Goal: Task Accomplishment & Management: Manage account settings

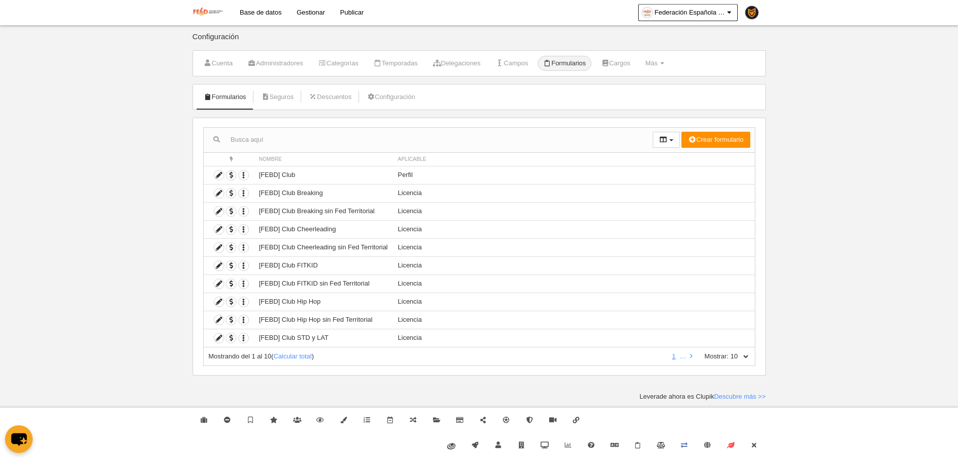
click at [745, 358] on select "10 25 50 100 500" at bounding box center [739, 356] width 21 height 9
click at [89, 336] on body "Base de datos Gestionar Publicar Federación Española de Baile Deportivo Ajustes…" at bounding box center [479, 229] width 958 height 458
click at [689, 352] on li at bounding box center [691, 356] width 7 height 9
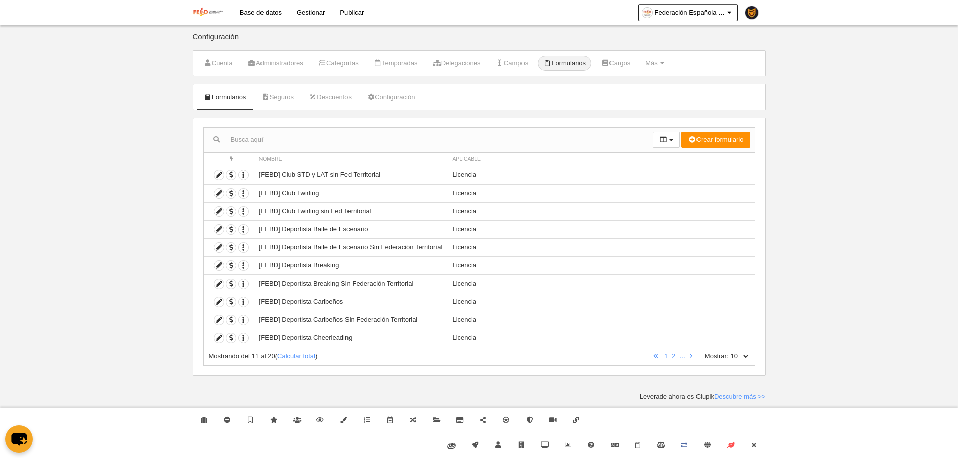
click at [695, 356] on label "Mostrar:" at bounding box center [711, 356] width 34 height 9
click at [729, 356] on select "10 25 50 100 500" at bounding box center [739, 356] width 21 height 9
click at [693, 356] on link at bounding box center [691, 356] width 7 height 8
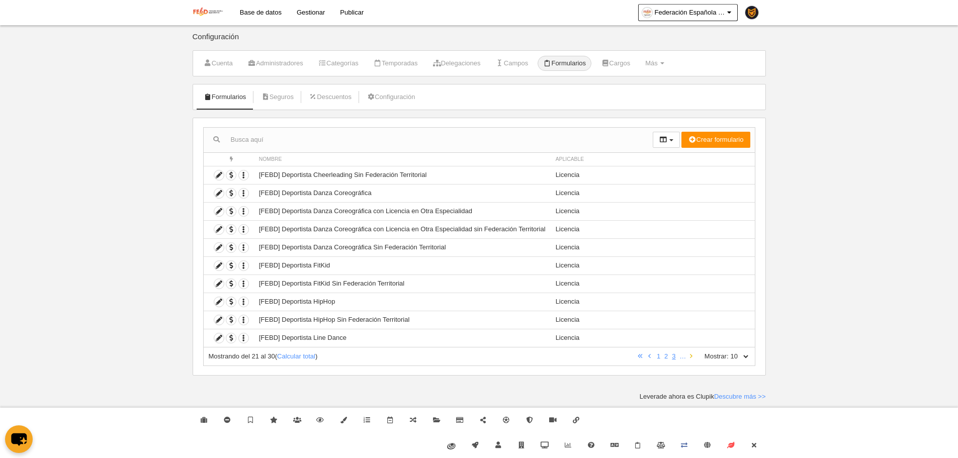
click at [693, 356] on link at bounding box center [691, 356] width 7 height 8
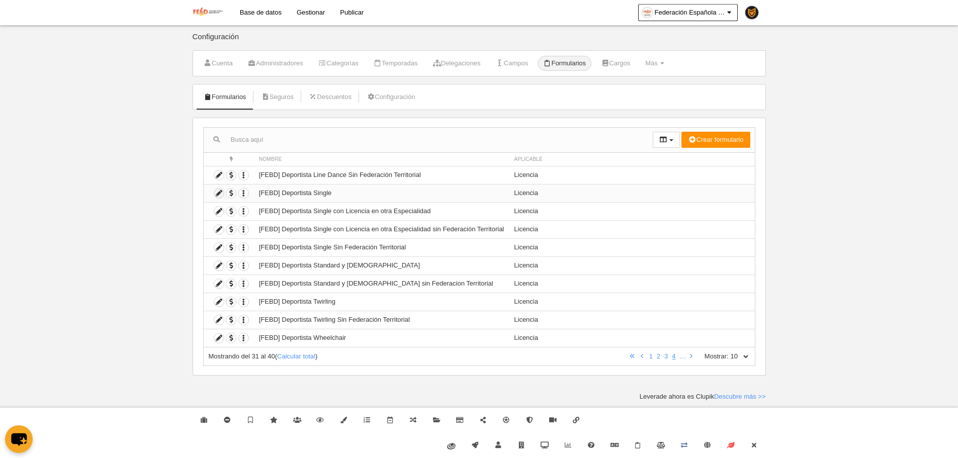
click at [218, 195] on icon at bounding box center [219, 194] width 10 height 10
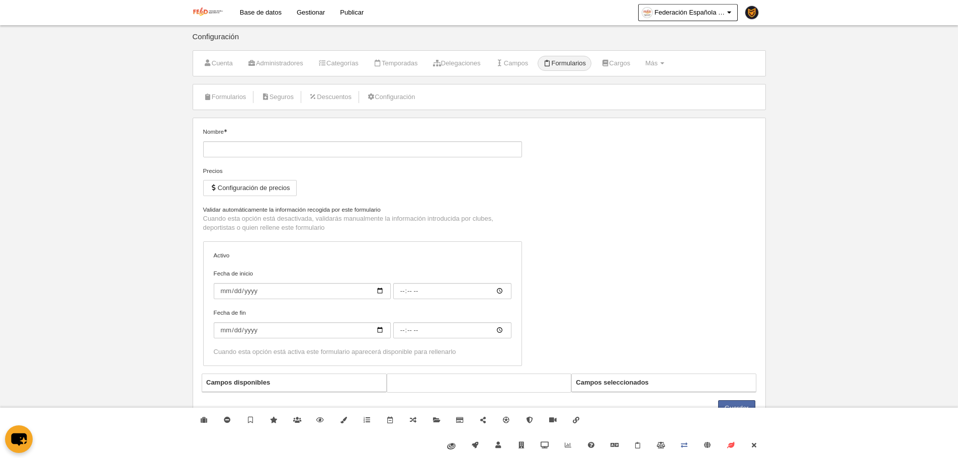
type input "[FEBD] Deportista Single"
checkbox input "true"
select select "selected"
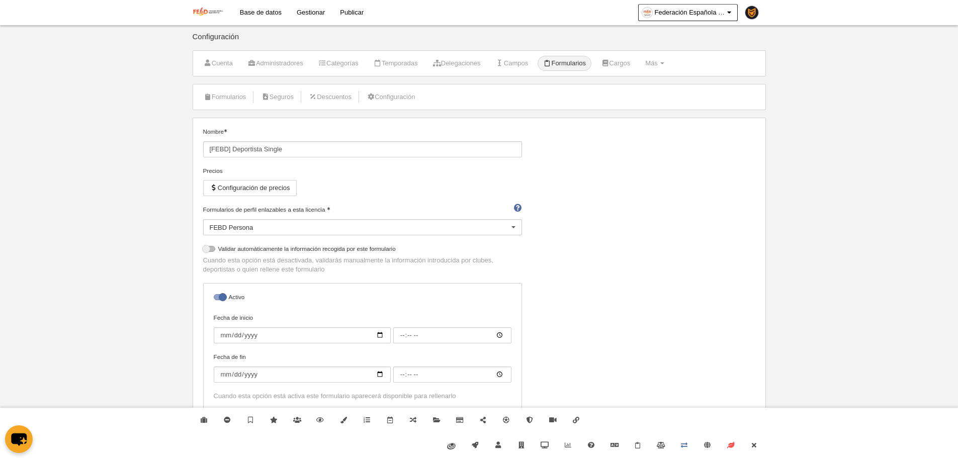
click at [227, 106] on li "Formularios" at bounding box center [225, 96] width 54 height 25
click at [230, 94] on link "Formularios" at bounding box center [225, 96] width 54 height 15
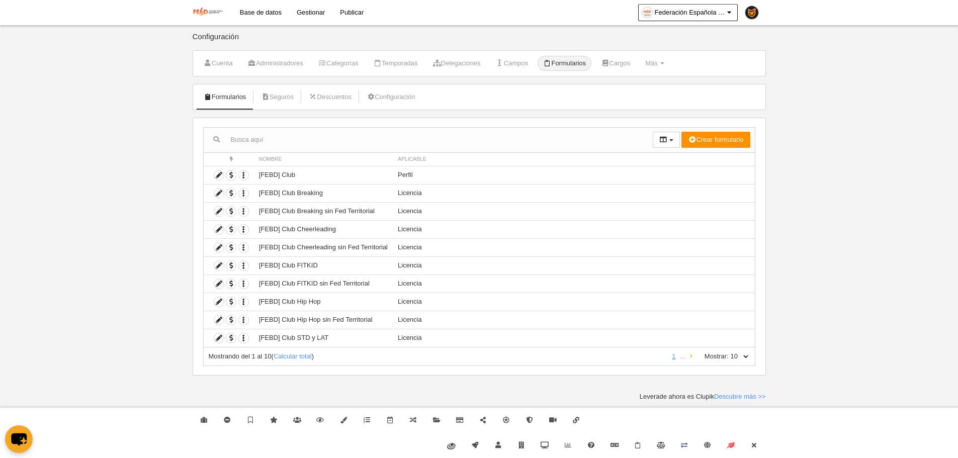
click at [692, 360] on link at bounding box center [691, 356] width 7 height 8
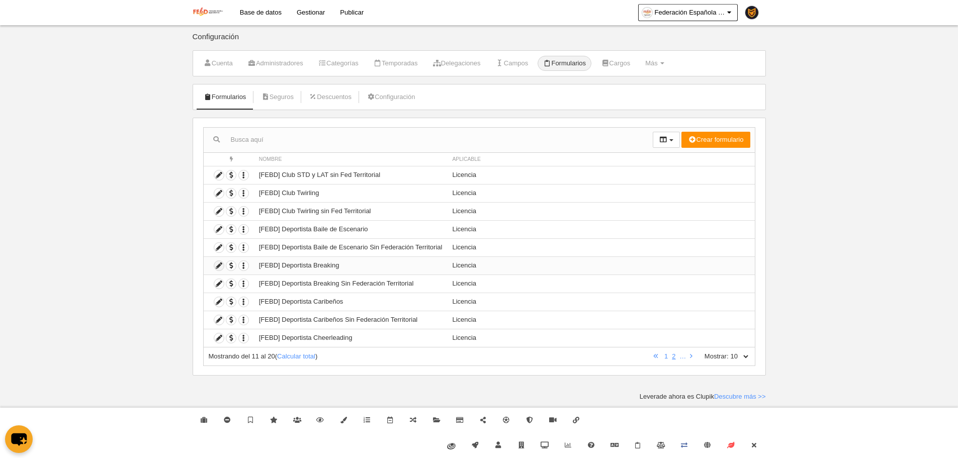
click at [219, 265] on icon at bounding box center [219, 266] width 10 height 10
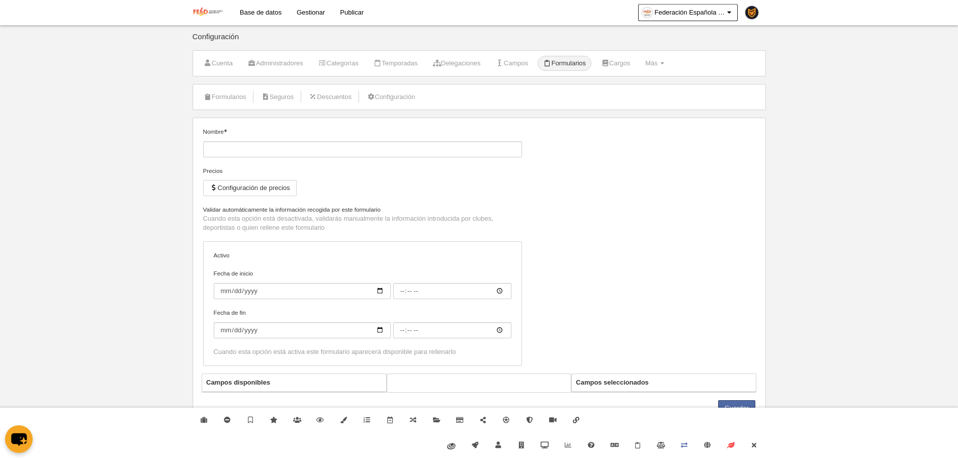
type input "[FEBD] Deportista Breaking"
checkbox input "true"
select select "selected"
type input "[FEBD] Club Breaking"
select select "selected"
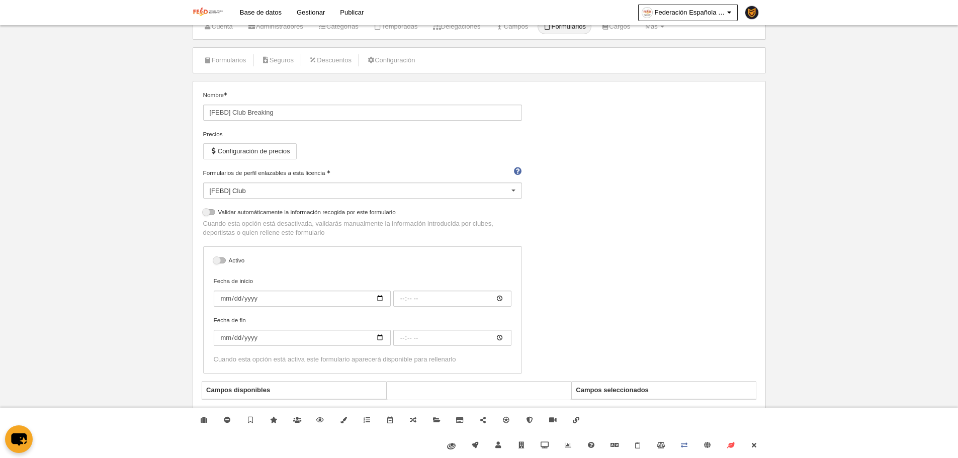
scroll to position [38, 0]
click at [754, 438] on link "Cerrar" at bounding box center [753, 445] width 23 height 25
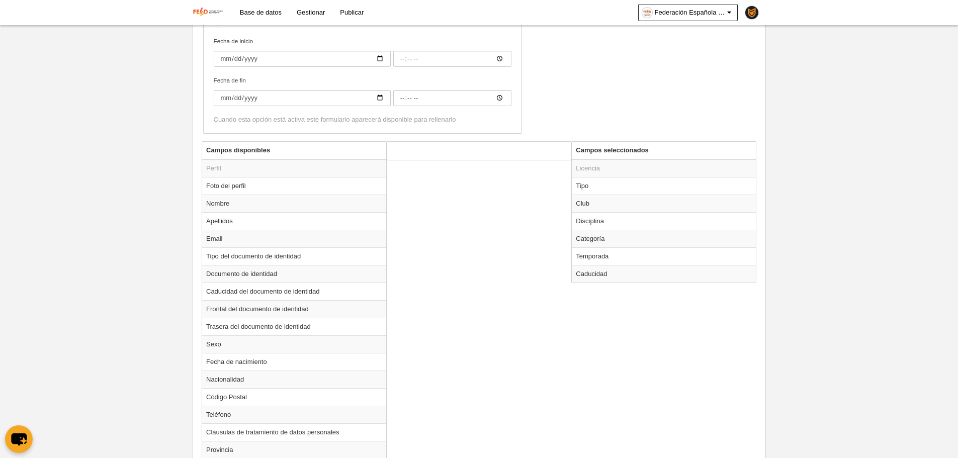
scroll to position [289, 0]
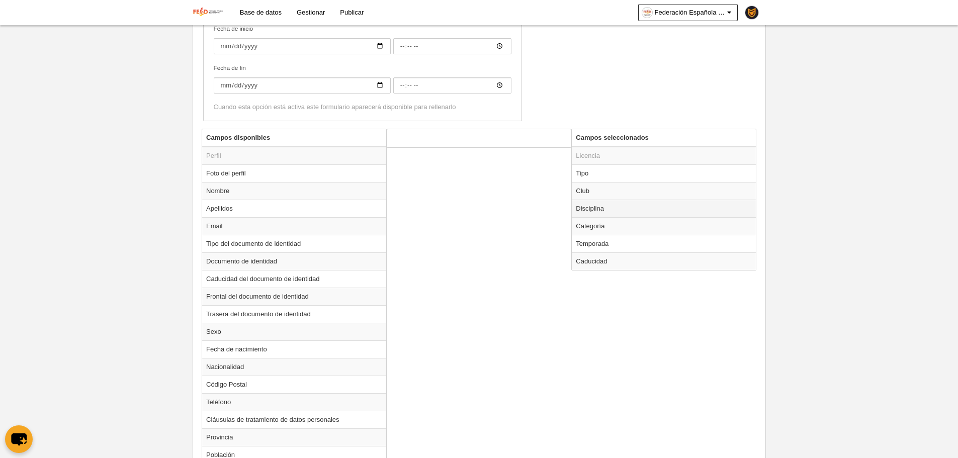
click at [593, 215] on td "Disciplina" at bounding box center [664, 209] width 184 height 18
radio input "true"
select select "183"
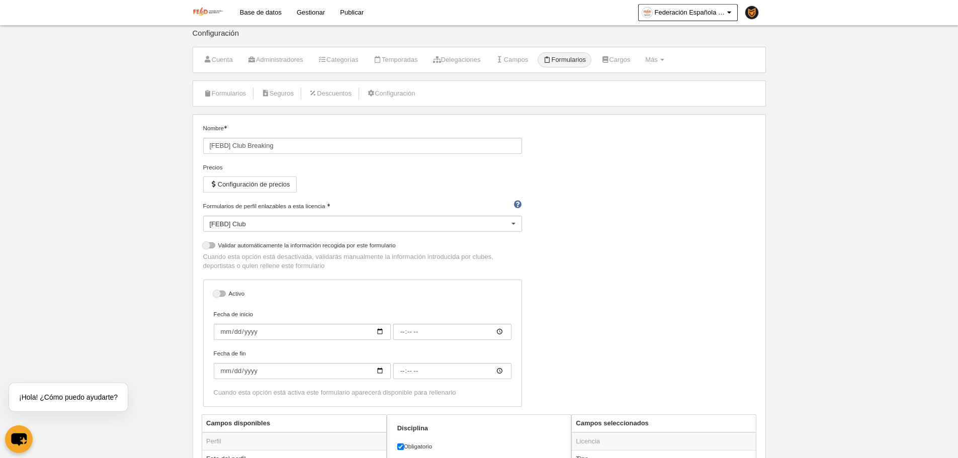
scroll to position [0, 0]
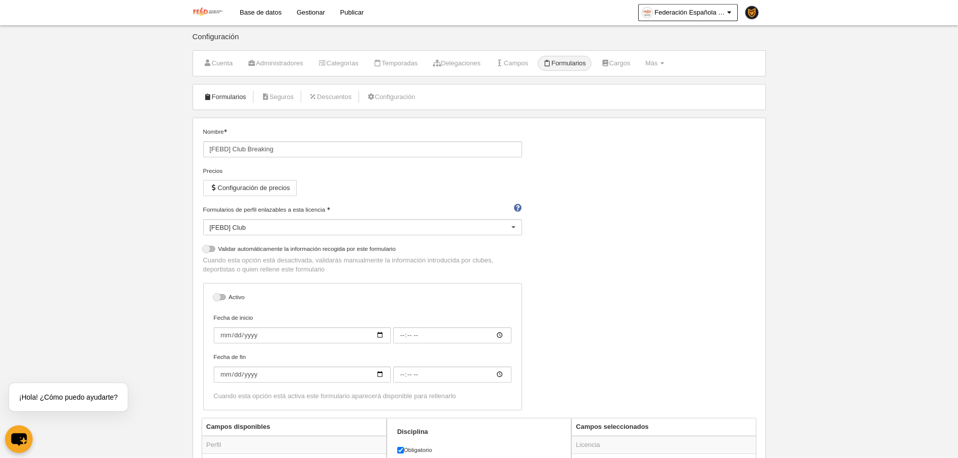
click at [233, 97] on link "Formularios" at bounding box center [225, 96] width 54 height 15
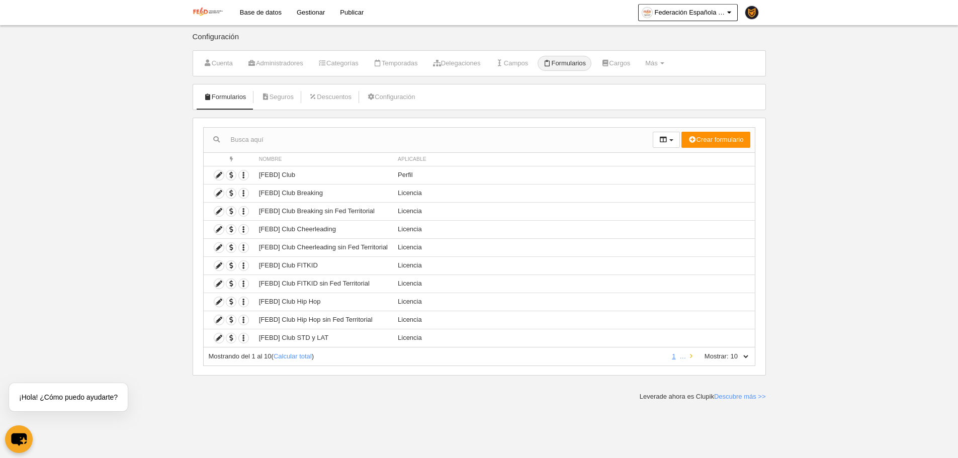
click at [691, 355] on icon at bounding box center [691, 356] width 3 height 7
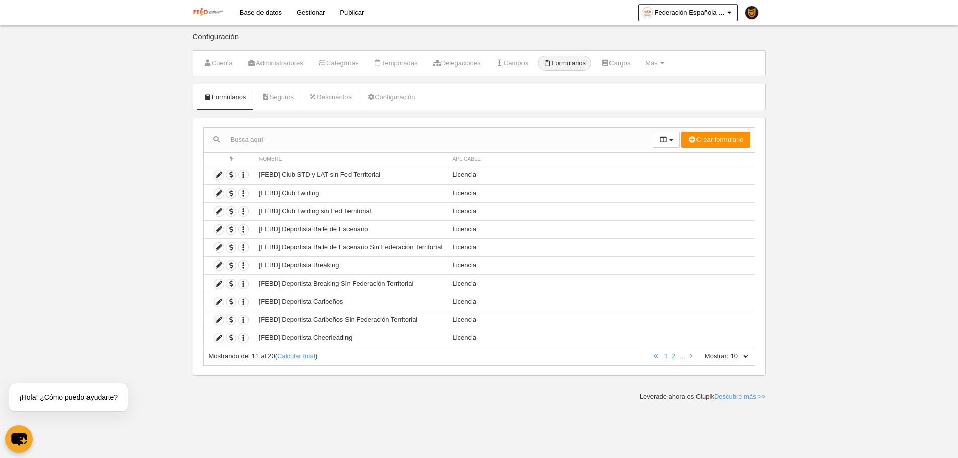
click at [163, 207] on body "Base de datos Gestionar Publicar Federación Española de Baile Deportivo Ajustes…" at bounding box center [479, 229] width 958 height 458
click at [690, 355] on icon at bounding box center [691, 356] width 3 height 7
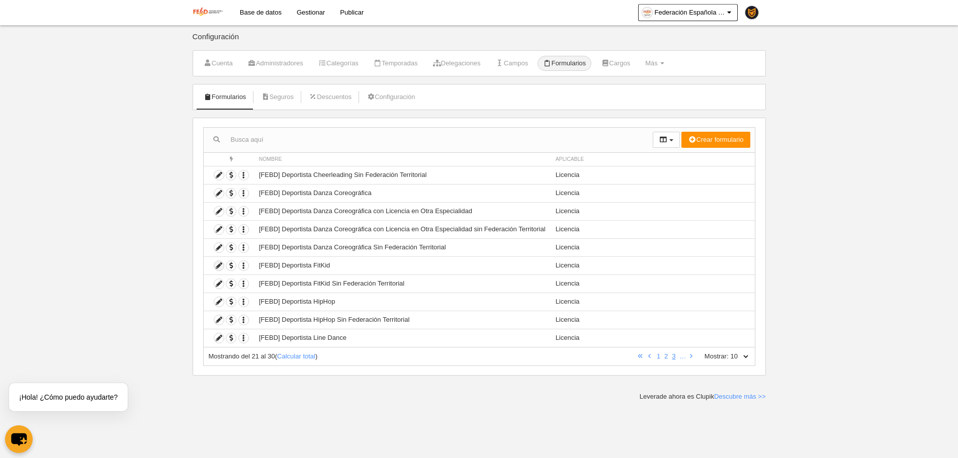
drag, startPoint x: 220, startPoint y: 267, endPoint x: 427, endPoint y: 143, distance: 241.8
click at [692, 357] on link at bounding box center [691, 356] width 7 height 8
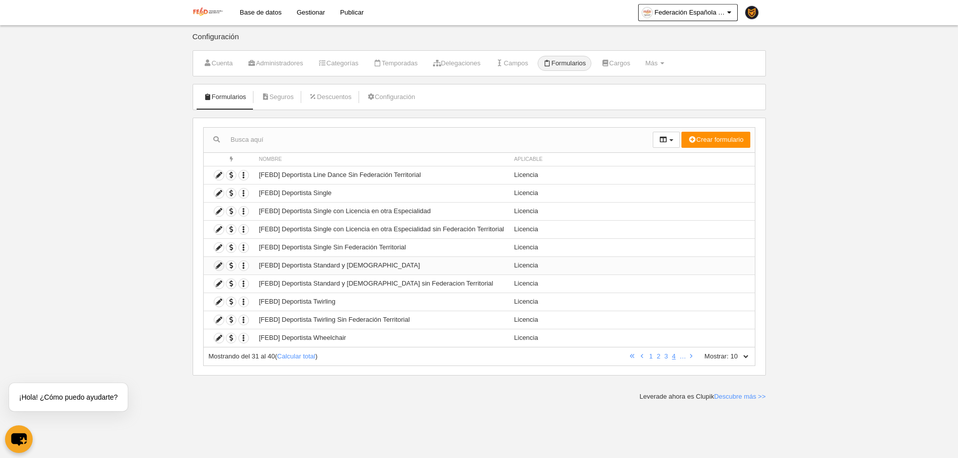
click at [222, 265] on icon at bounding box center [219, 266] width 10 height 10
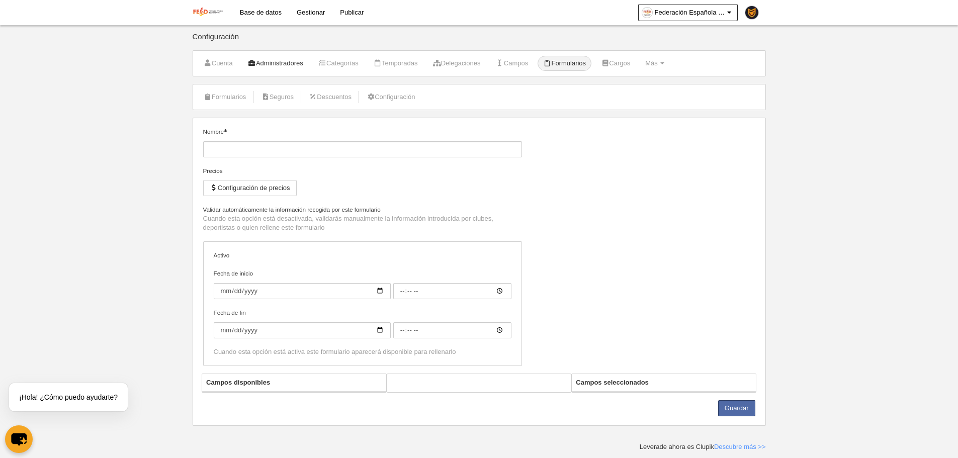
type input "[FEBD] Deportista Standard y Latinos"
checkbox input "true"
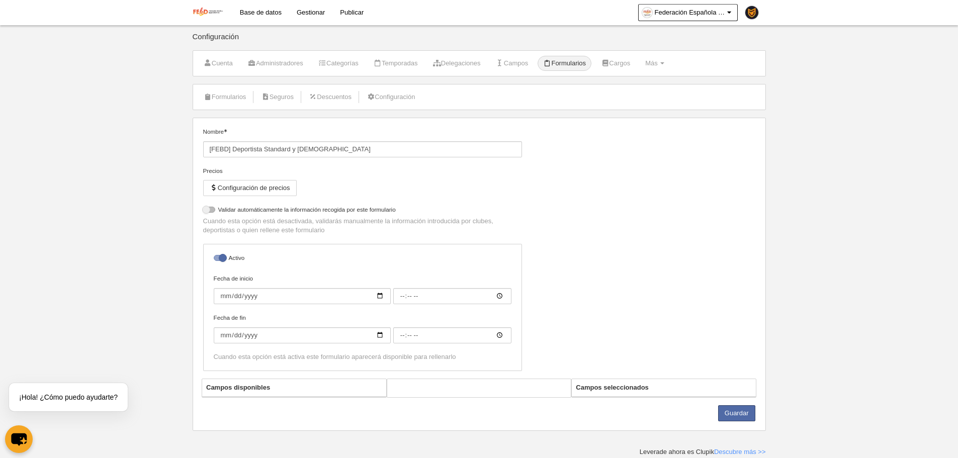
select select "selected"
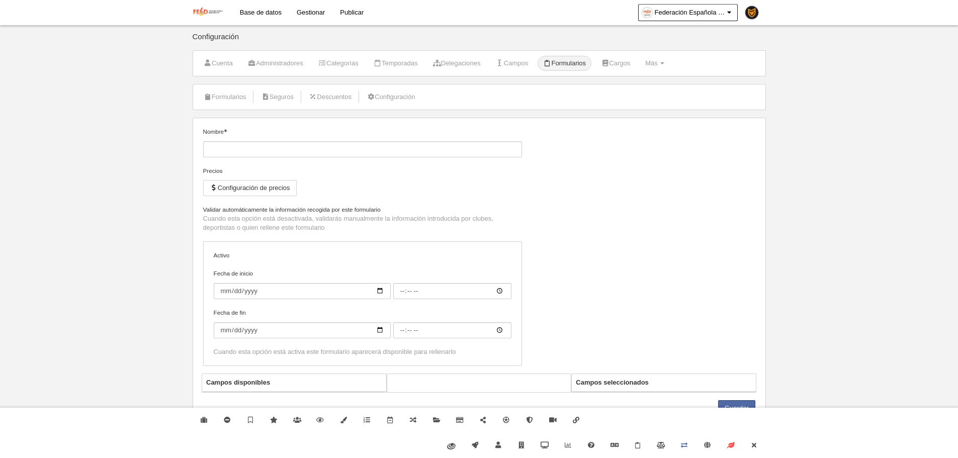
type input "[FEBD] Deportista Cheerleading"
checkbox input "true"
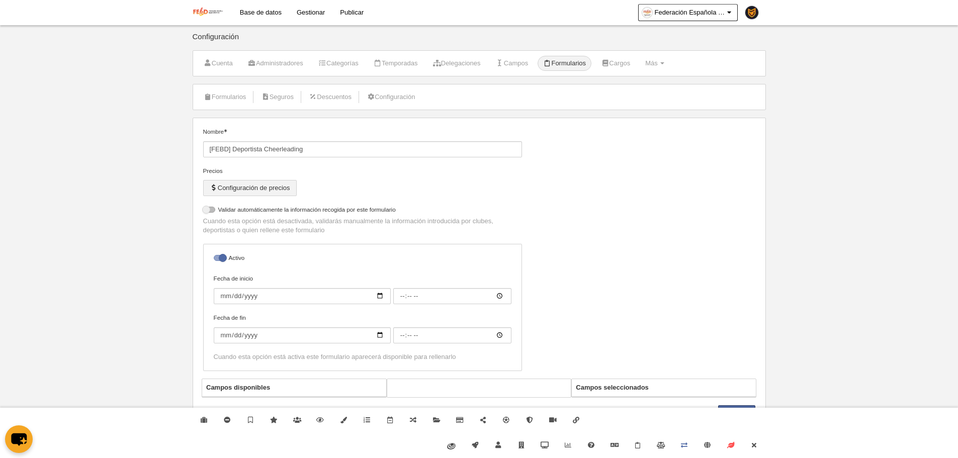
select select "selected"
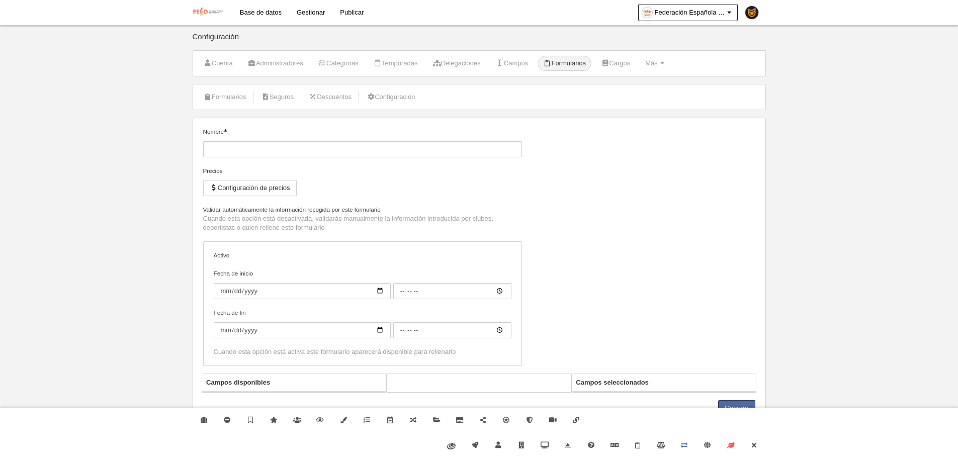
type input "[FEBD] Deportista Breaking"
checkbox input "true"
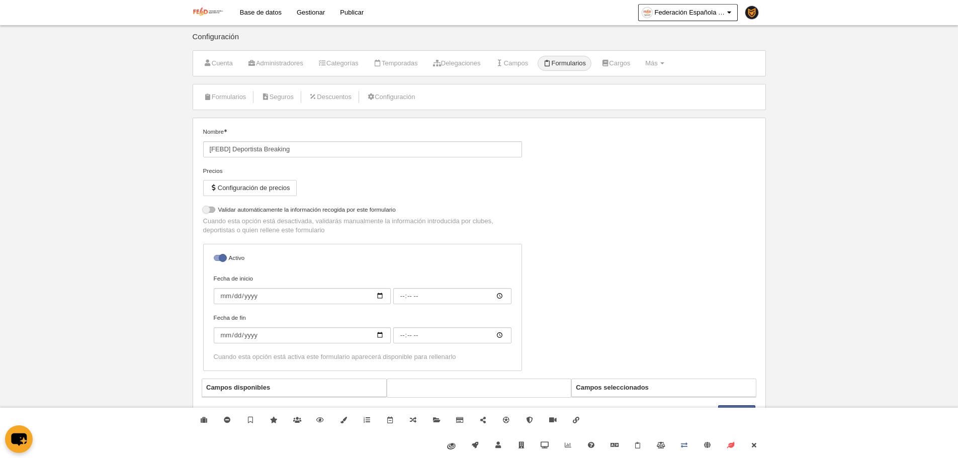
select select "selected"
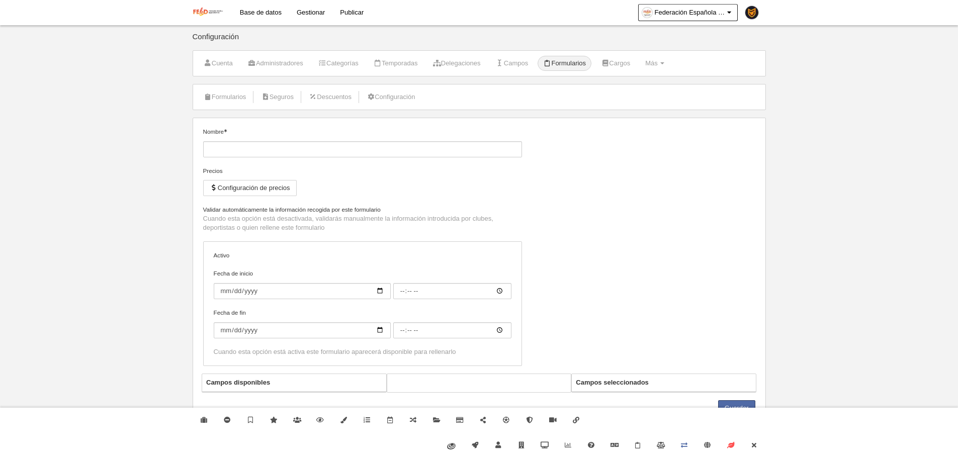
type input "[FEBD] Deportista Caribeños"
checkbox input "true"
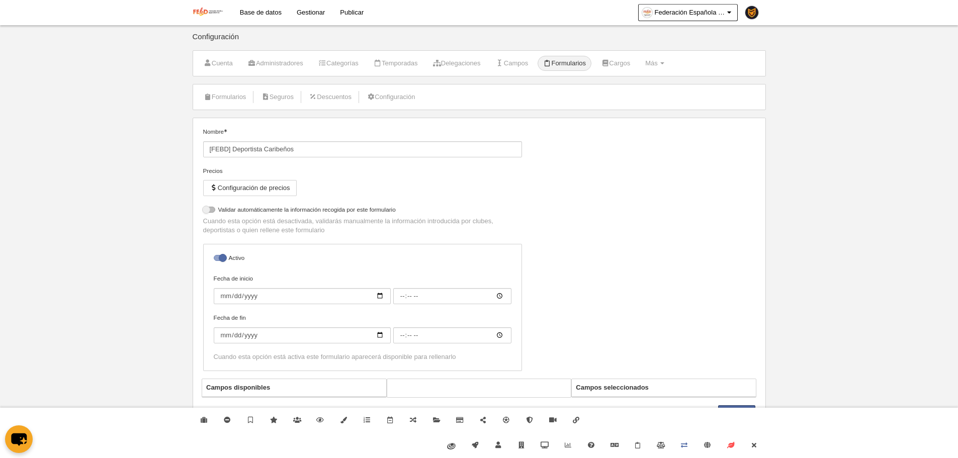
select select "selected"
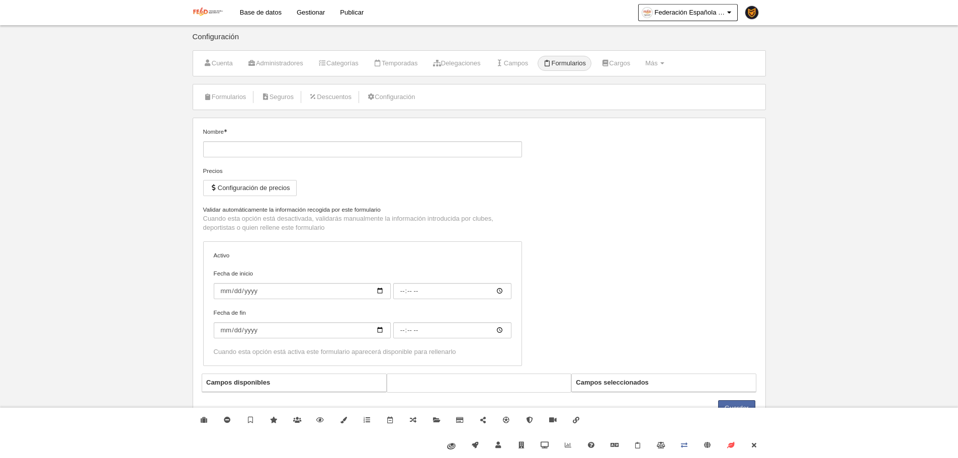
type input "[FEBD] Deportista FitKid"
checkbox input "true"
select select "selected"
type input "[FEBD] Deportista Danza Coreográfica"
checkbox input "true"
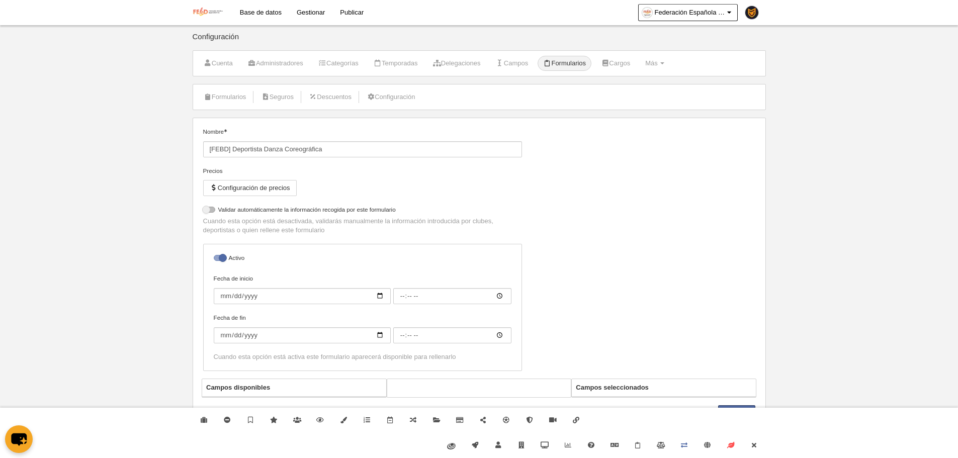
select select "selected"
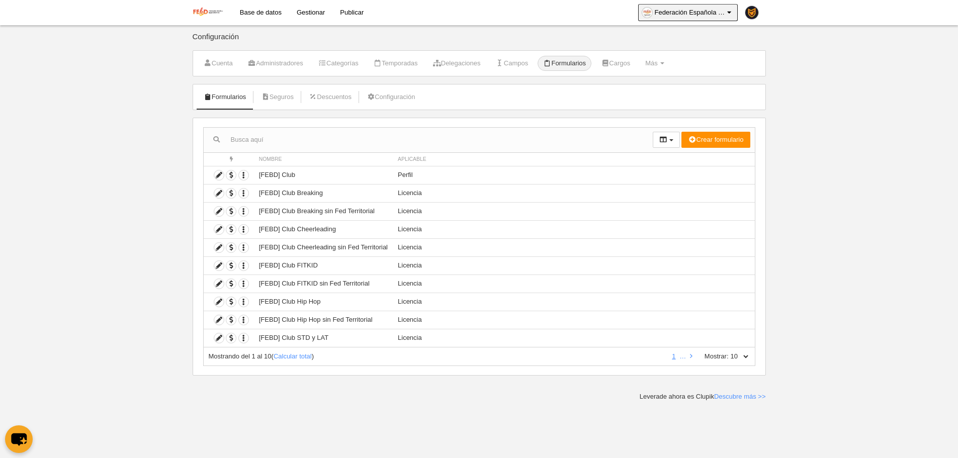
click at [697, 16] on span "Federación Española de Baile Deportivo" at bounding box center [690, 13] width 70 height 10
drag, startPoint x: 739, startPoint y: 349, endPoint x: 744, endPoint y: 355, distance: 7.1
click at [744, 355] on div "Mostrando del 1 al 10 ( Calcular total ) 1 … Mostrar: 10 25 50 100 500" at bounding box center [479, 356] width 552 height 19
click at [744, 355] on select "10 25 50 100 500" at bounding box center [739, 356] width 21 height 9
select select "500"
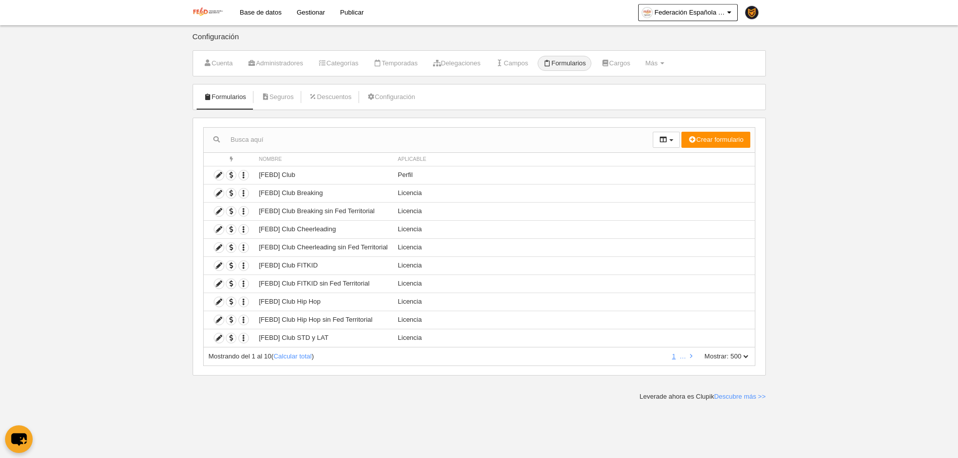
click at [729, 352] on select "10 25 50 100 500" at bounding box center [739, 356] width 21 height 9
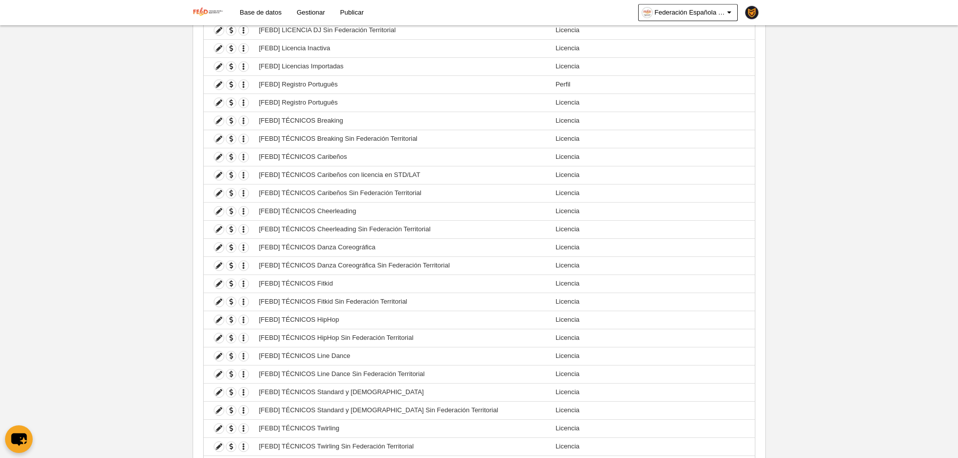
scroll to position [1590, 0]
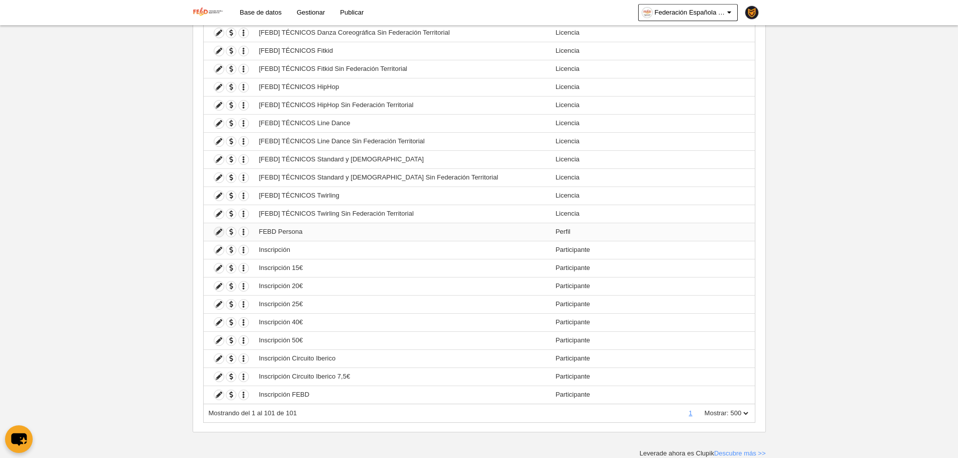
click at [218, 233] on icon at bounding box center [219, 232] width 10 height 10
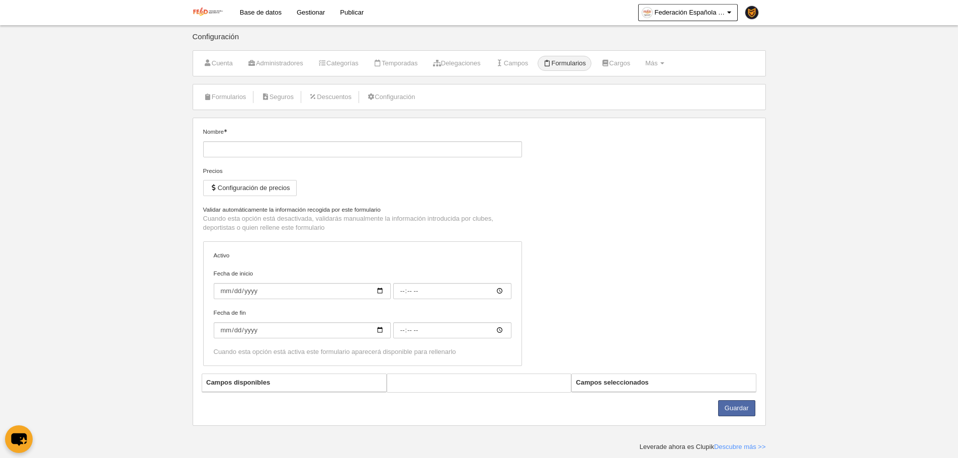
type input "FEBD Persona"
checkbox input "true"
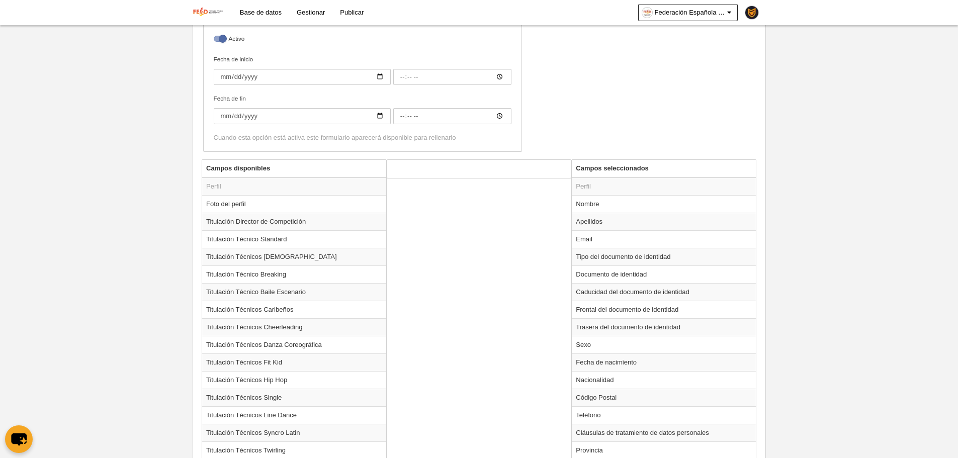
scroll to position [251, 0]
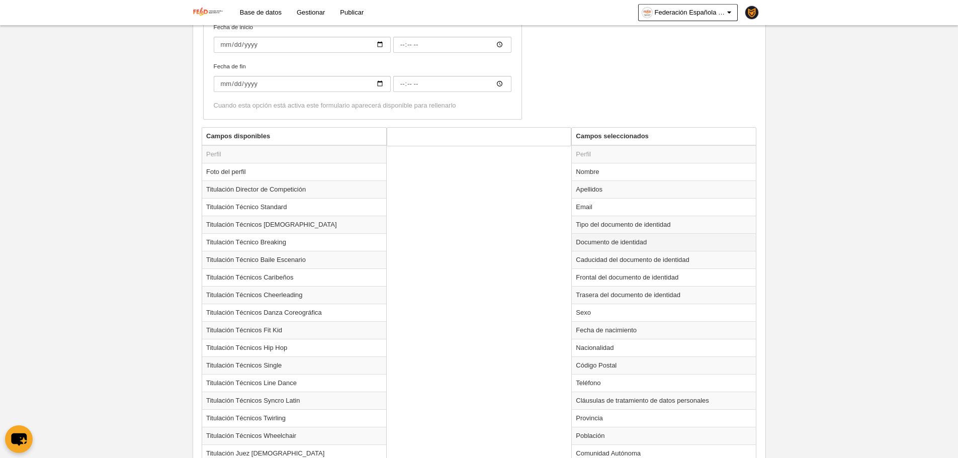
click at [624, 245] on td "Documento de identidad" at bounding box center [664, 242] width 184 height 18
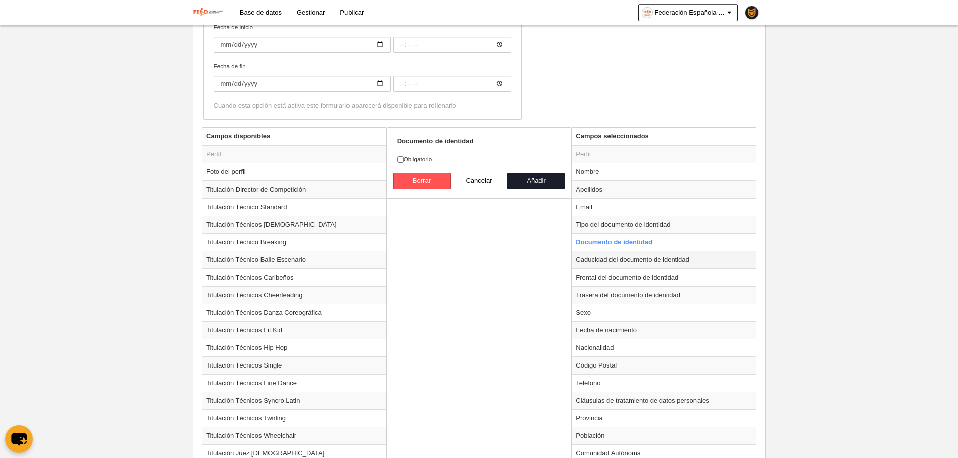
click at [612, 263] on td "Caducidad del documento de identidad" at bounding box center [664, 260] width 184 height 18
radio input "false"
radio input "true"
click at [430, 163] on label "Obligatorio" at bounding box center [479, 159] width 164 height 9
click at [404, 163] on input "Obligatorio" at bounding box center [400, 159] width 7 height 7
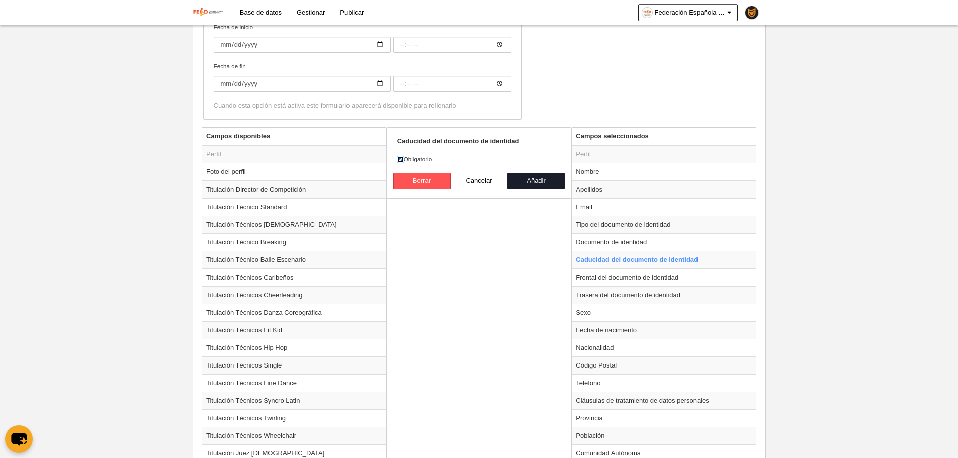
checkbox input "false"
click at [560, 174] on button "Añadir" at bounding box center [535, 181] width 57 height 16
radio input "false"
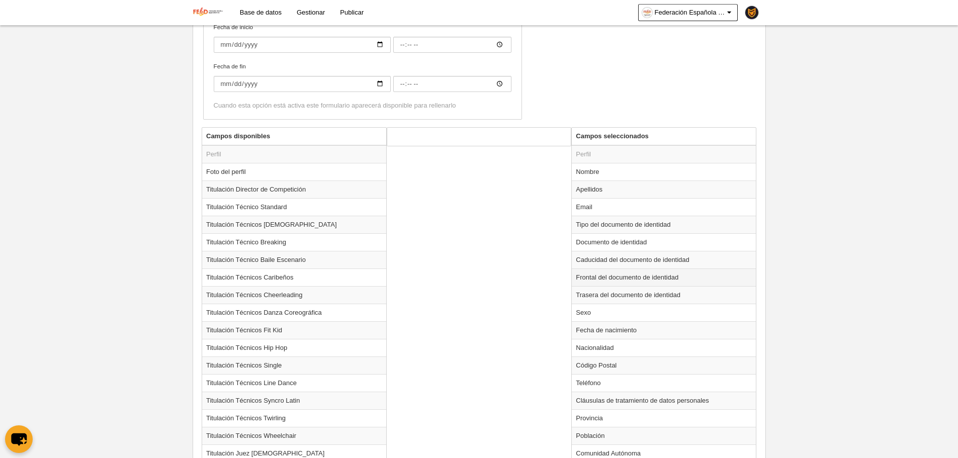
click at [610, 282] on td "Frontal del documento de identidad" at bounding box center [664, 277] width 184 height 18
radio input "true"
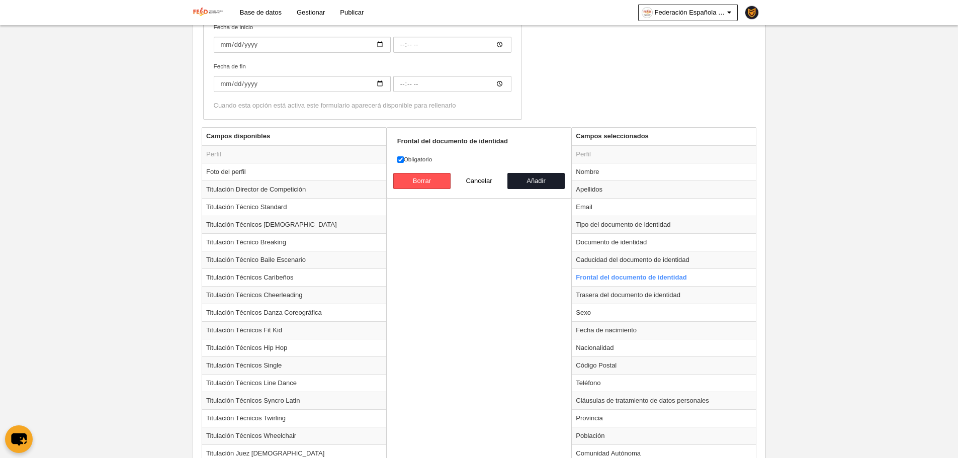
click at [428, 159] on label "Obligatorio" at bounding box center [479, 159] width 164 height 9
click at [408, 159] on label "Obligatorio" at bounding box center [479, 159] width 164 height 9
click at [404, 159] on input "Obligatorio" at bounding box center [400, 159] width 7 height 7
checkbox input "false"
click at [549, 182] on button "Añadir" at bounding box center [535, 181] width 57 height 16
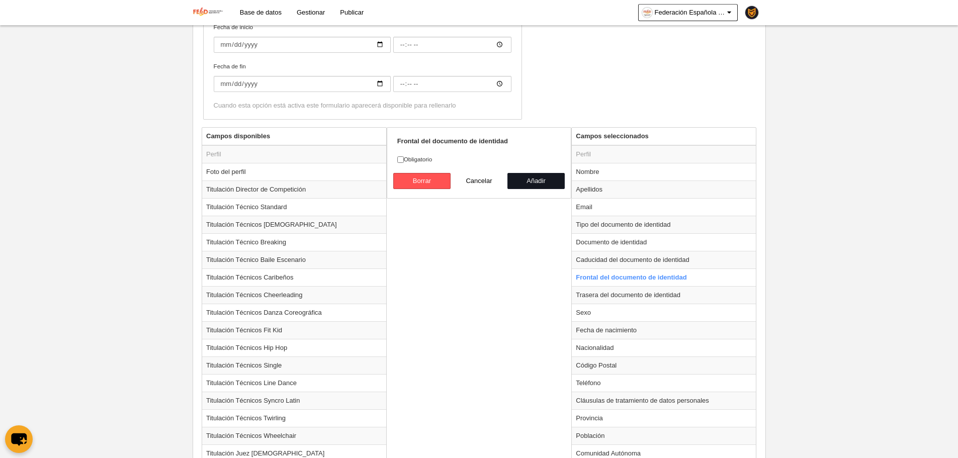
radio input "false"
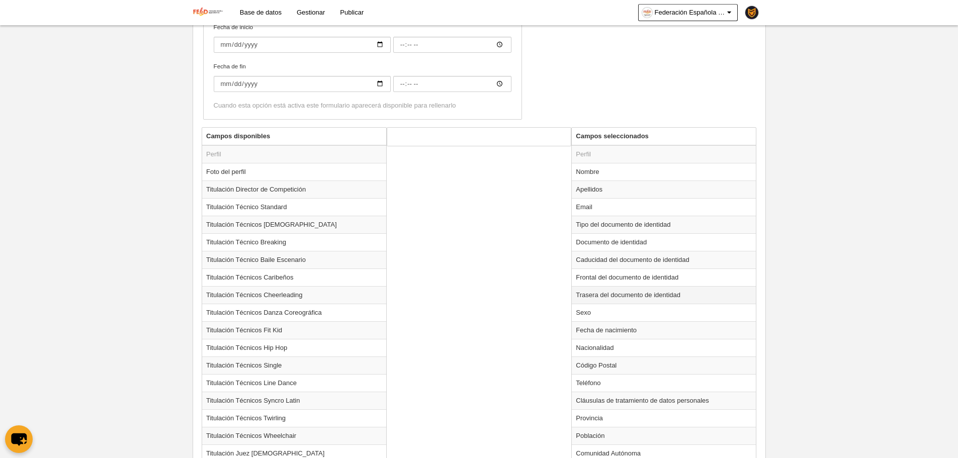
click at [601, 293] on td "Trasera del documento de identidad" at bounding box center [664, 295] width 184 height 18
radio input "true"
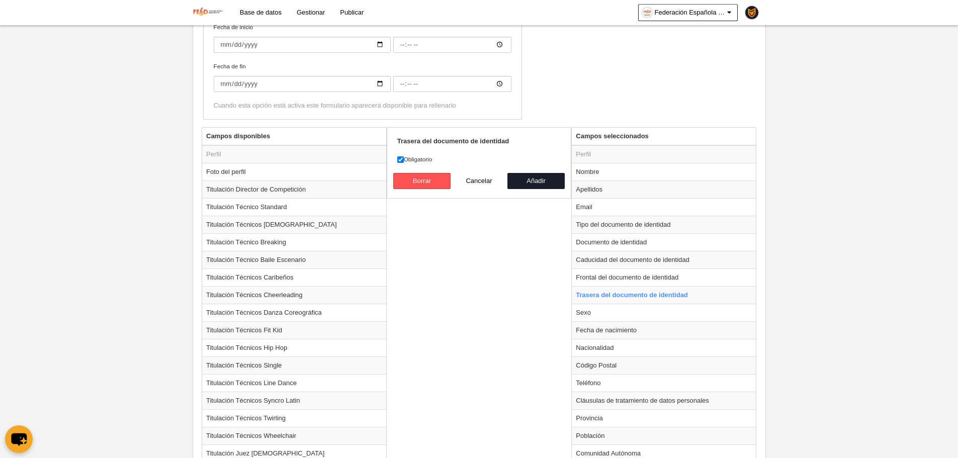
click at [416, 159] on label "Obligatorio" at bounding box center [479, 159] width 164 height 9
click at [404, 159] on input "Obligatorio" at bounding box center [400, 159] width 7 height 7
checkbox input "false"
click at [541, 184] on button "Añadir" at bounding box center [535, 181] width 57 height 16
radio input "false"
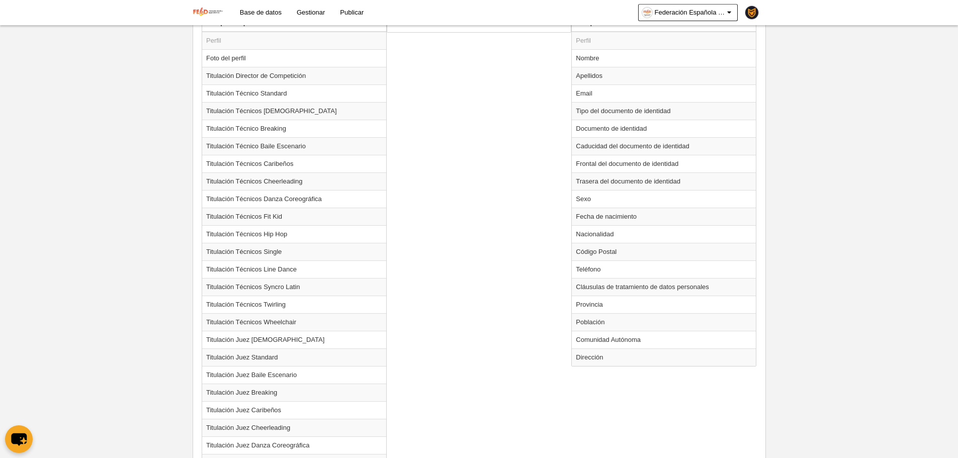
scroll to position [544, 0]
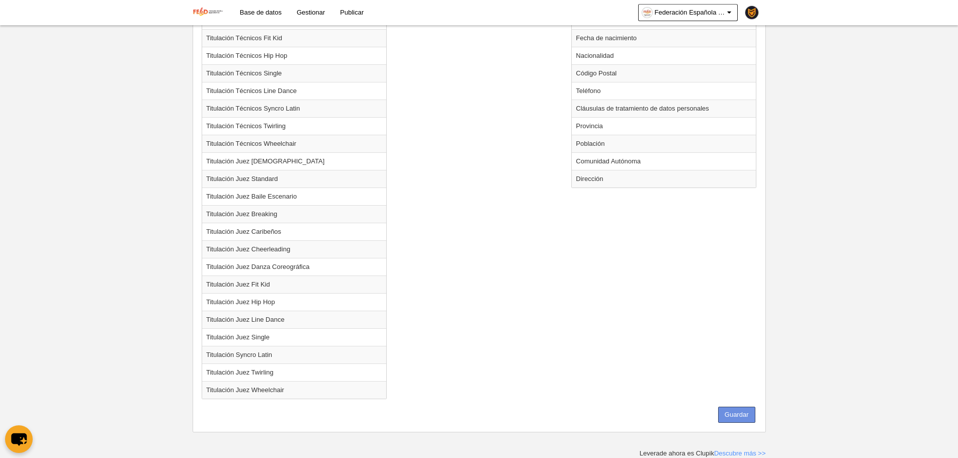
click at [751, 419] on button "Guardar" at bounding box center [736, 415] width 37 height 16
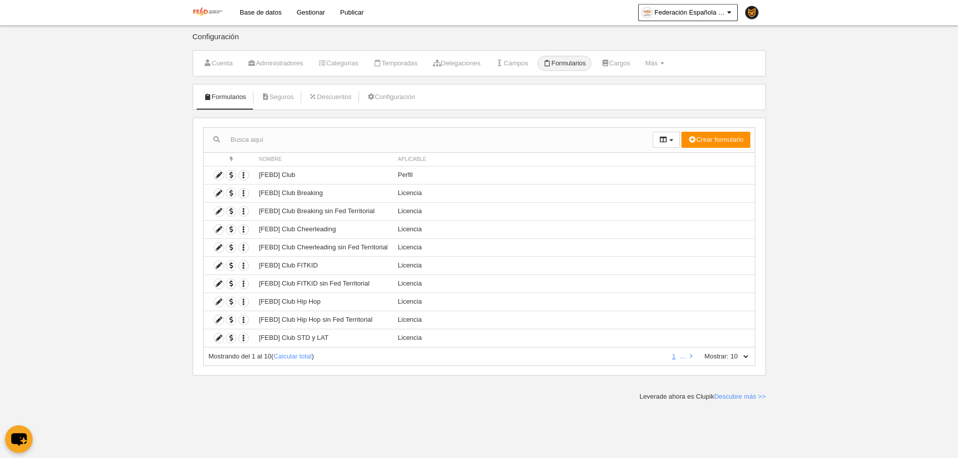
click at [740, 356] on select "10 25 50 100 500" at bounding box center [739, 356] width 21 height 9
select select "500"
click at [729, 352] on select "10 25 50 100 500" at bounding box center [739, 356] width 21 height 9
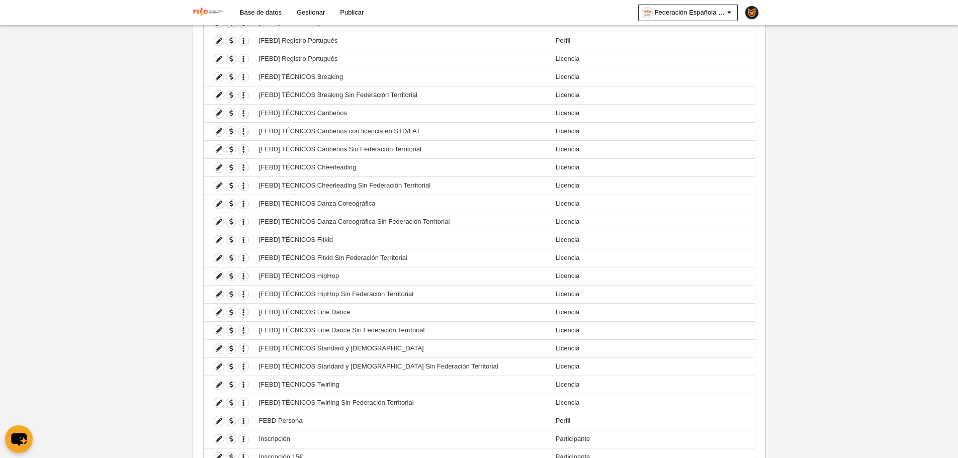
scroll to position [1590, 0]
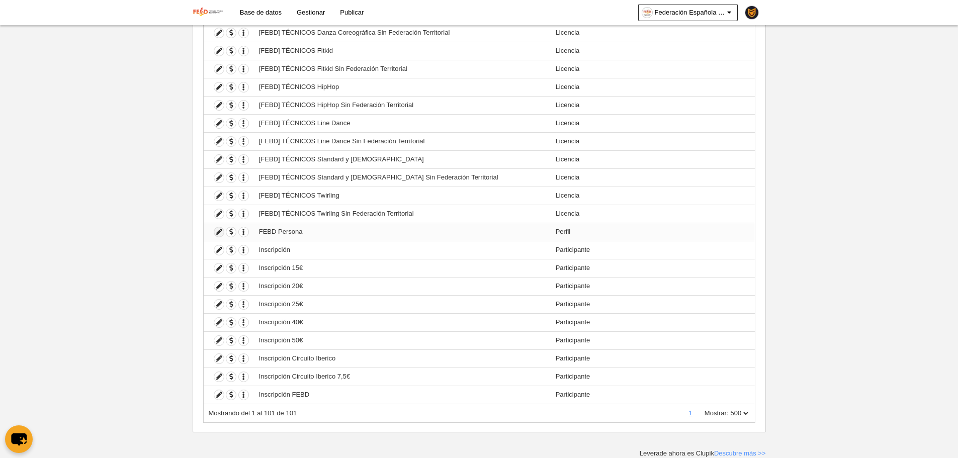
click at [215, 234] on icon at bounding box center [219, 232] width 10 height 10
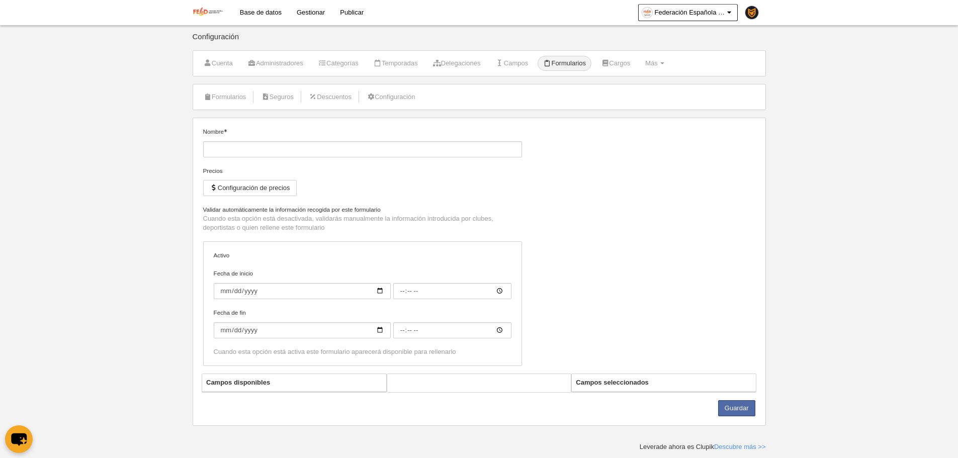
type input "FEBD Persona"
checkbox input "true"
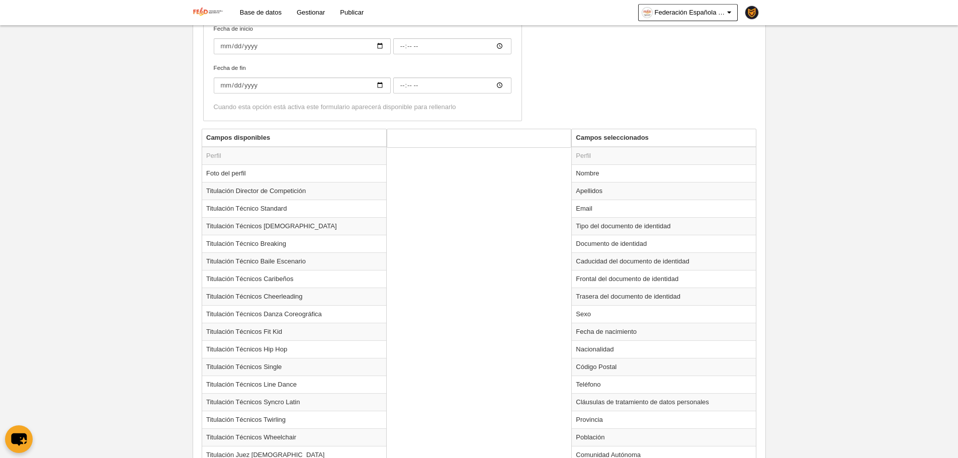
scroll to position [251, 0]
click at [617, 253] on td "Caducidad del documento de identidad" at bounding box center [664, 260] width 184 height 18
radio input "true"
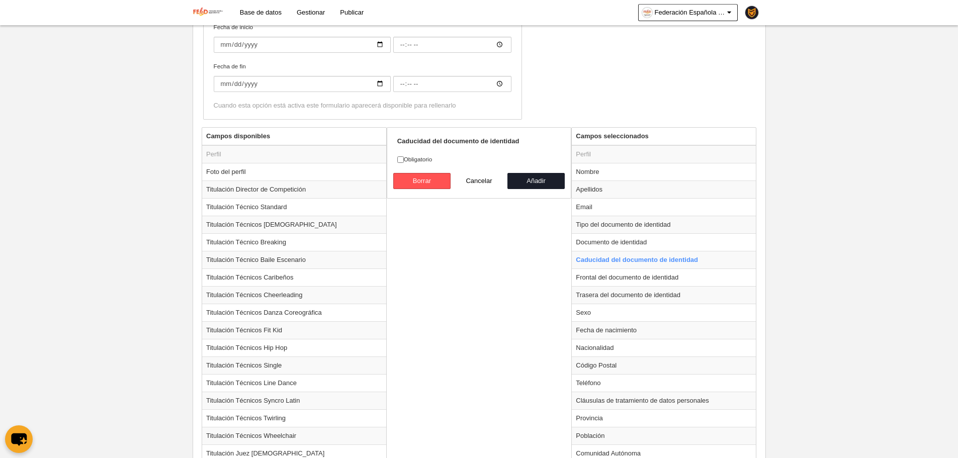
click at [427, 160] on label "Obligatorio" at bounding box center [479, 159] width 164 height 9
click at [404, 160] on input "Obligatorio" at bounding box center [400, 159] width 7 height 7
checkbox input "true"
click at [551, 181] on button "Añadir" at bounding box center [535, 181] width 57 height 16
radio input "false"
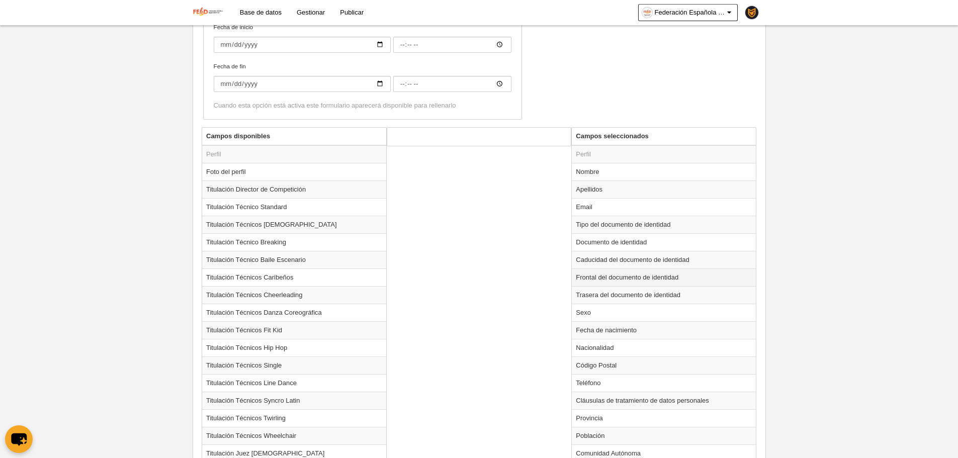
click at [589, 270] on td "Frontal del documento de identidad" at bounding box center [664, 277] width 184 height 18
radio input "true"
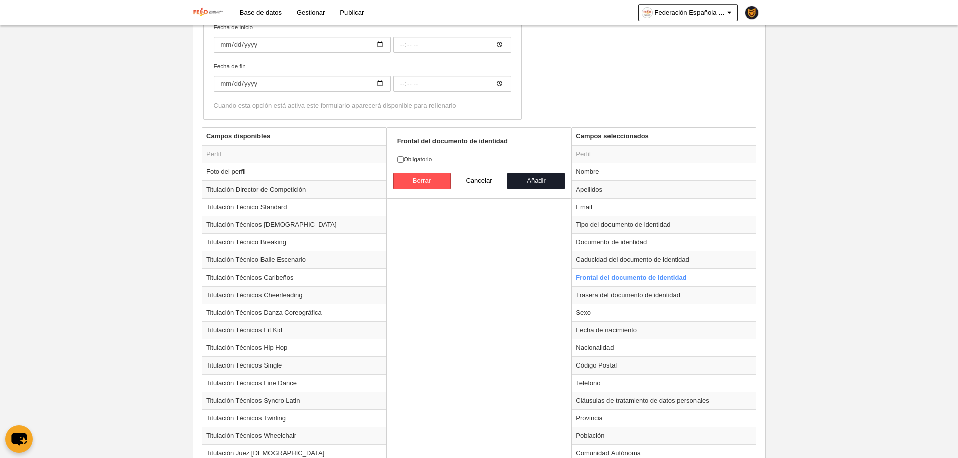
click at [416, 152] on form "Frontal del documento de identidad Obligatorio [GEOGRAPHIC_DATA] Cancelar Añadir" at bounding box center [479, 163] width 164 height 52
click at [418, 160] on label "Obligatorio" at bounding box center [479, 159] width 164 height 9
click at [404, 160] on input "Obligatorio" at bounding box center [400, 159] width 7 height 7
checkbox input "true"
drag, startPoint x: 531, startPoint y: 181, endPoint x: 598, endPoint y: 249, distance: 95.3
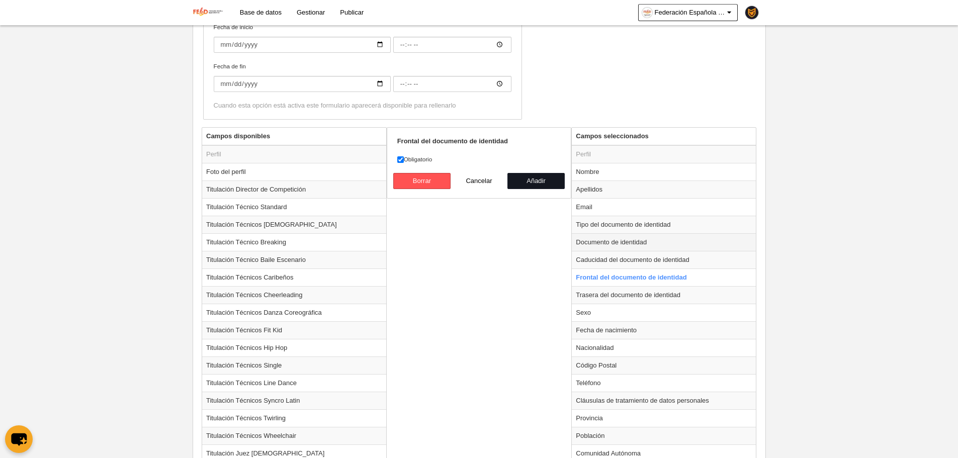
click at [532, 181] on button "Añadir" at bounding box center [535, 181] width 57 height 16
radio input "false"
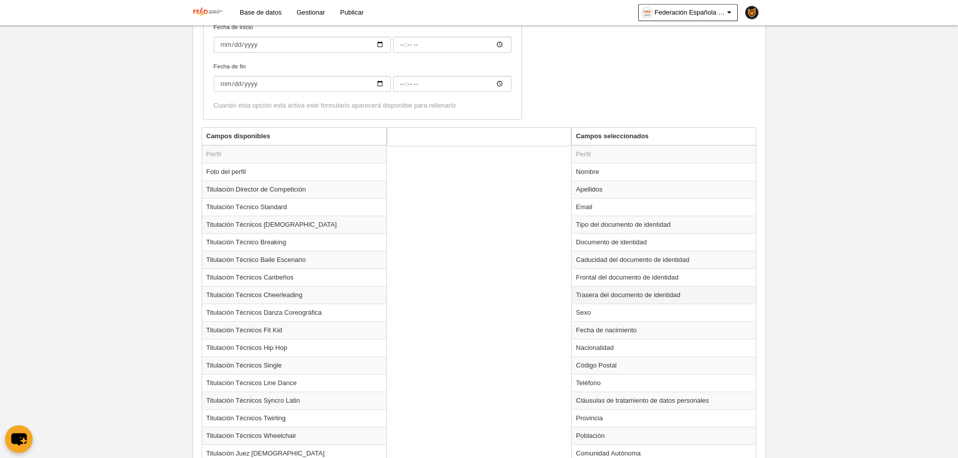
click at [625, 297] on td "Trasera del documento de identidad" at bounding box center [664, 295] width 184 height 18
radio input "true"
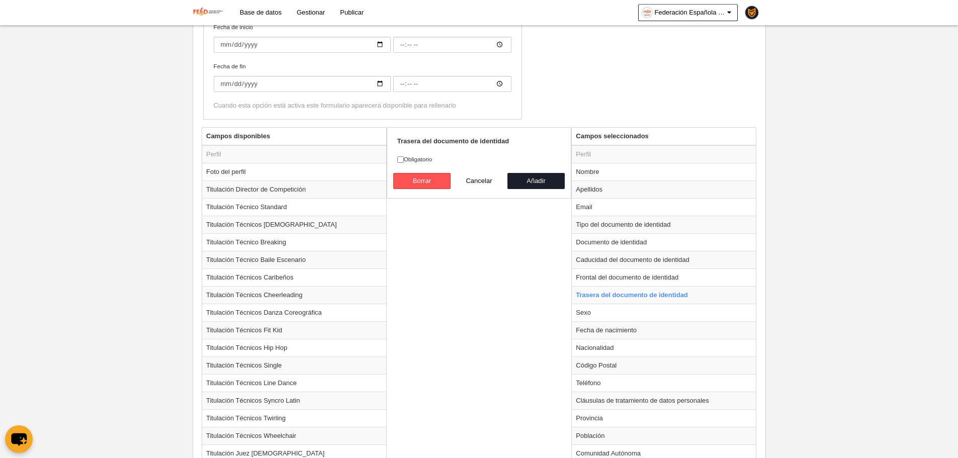
click at [428, 162] on label "Obligatorio" at bounding box center [479, 159] width 164 height 9
click at [404, 162] on input "Obligatorio" at bounding box center [400, 159] width 7 height 7
checkbox input "true"
click at [524, 189] on button "Añadir" at bounding box center [535, 181] width 57 height 16
radio input "false"
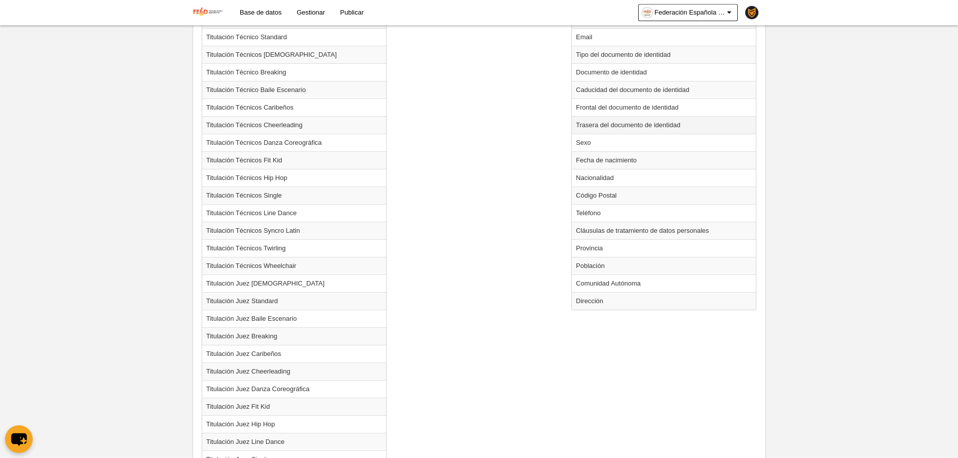
scroll to position [544, 0]
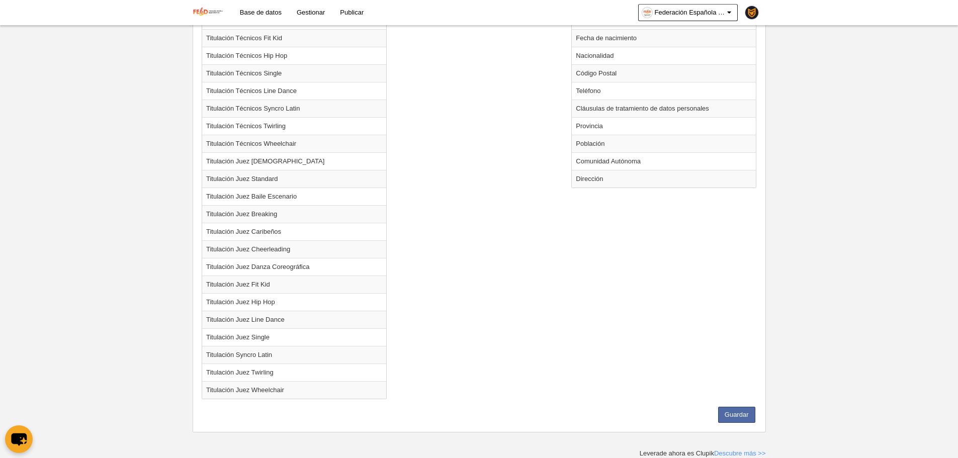
click at [734, 396] on div "Campos disponibles Perfil Foto del perfil Titulación Director de Competición Ti…" at bounding box center [479, 121] width 560 height 572
drag, startPoint x: 739, startPoint y: 403, endPoint x: 738, endPoint y: 415, distance: 12.1
click at [739, 404] on div "Campos disponibles Perfil Foto del perfil Titulación Director de Competición Ti…" at bounding box center [479, 121] width 560 height 572
click at [738, 415] on button "Guardar" at bounding box center [736, 415] width 37 height 16
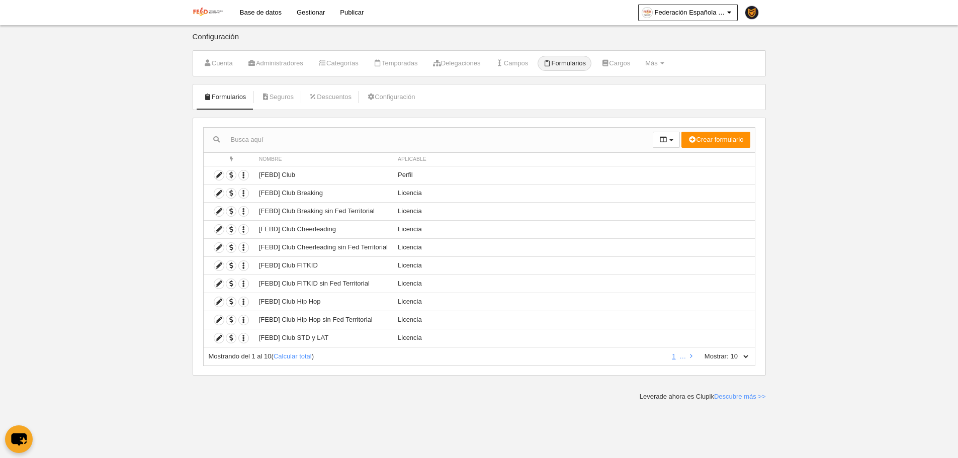
click at [167, 152] on body "Base de datos Gestionar Publicar Federación Española [PERSON_NAME] Deportivo Aj…" at bounding box center [479, 229] width 958 height 458
